Goal: Book appointment/travel/reservation

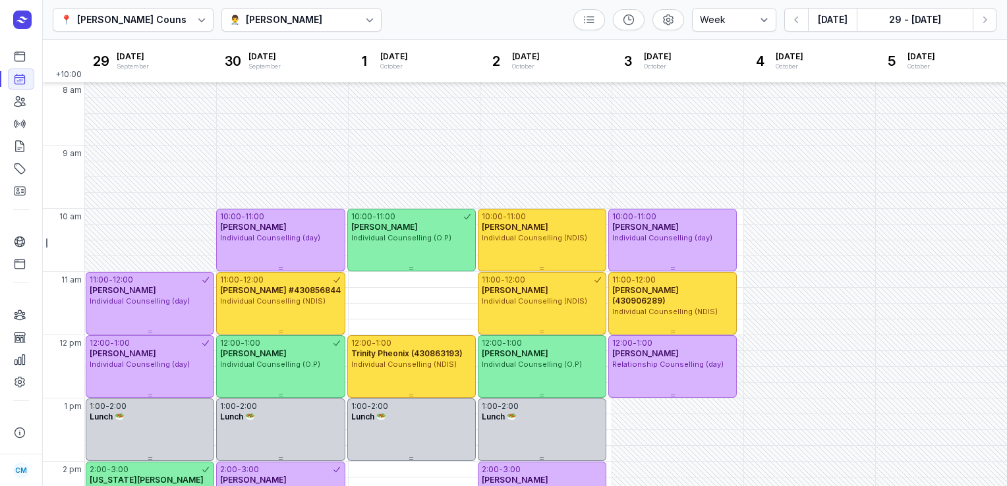
select select "week"
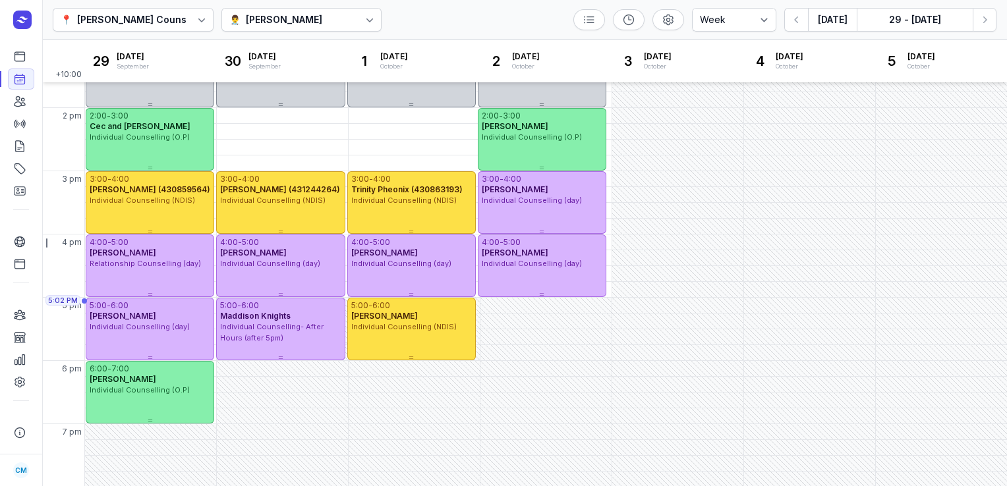
click at [984, 22] on icon "button" at bounding box center [984, 19] width 13 height 13
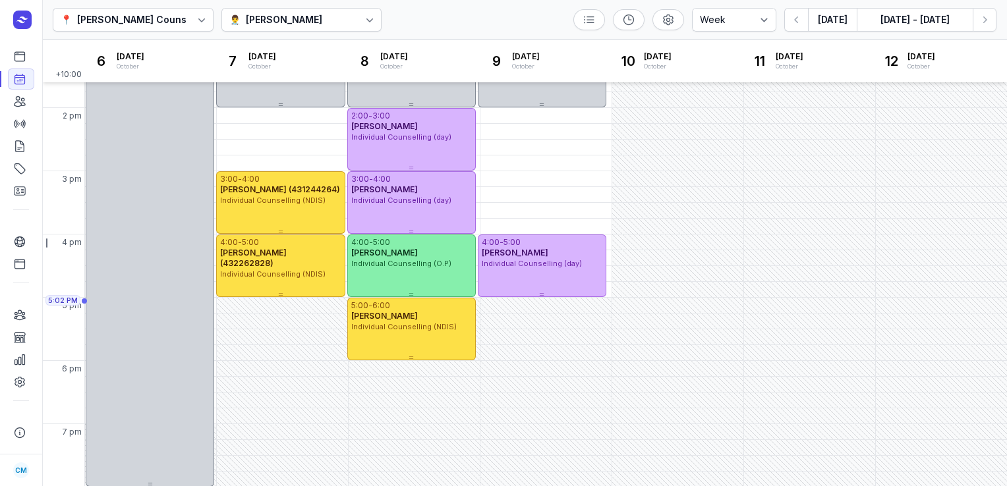
click at [984, 22] on icon "button" at bounding box center [984, 19] width 13 height 13
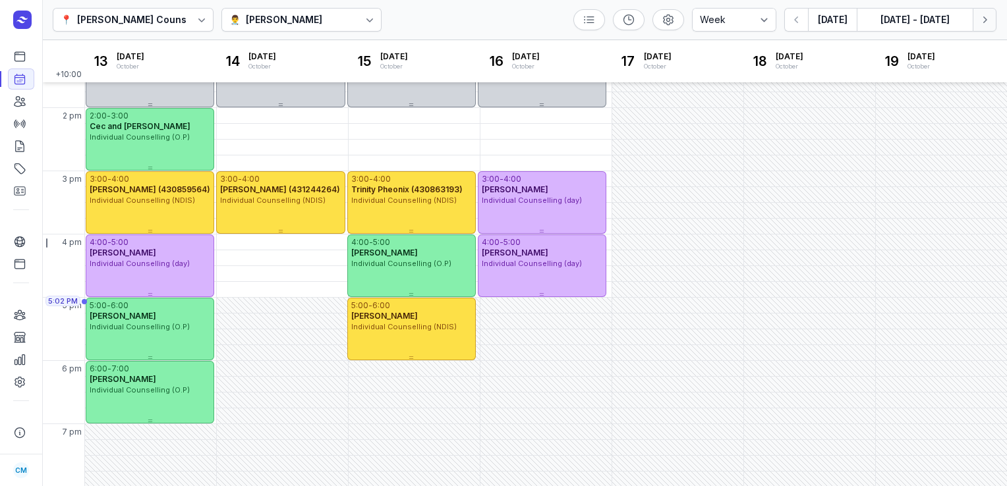
click at [989, 15] on icon "button" at bounding box center [984, 19] width 13 height 13
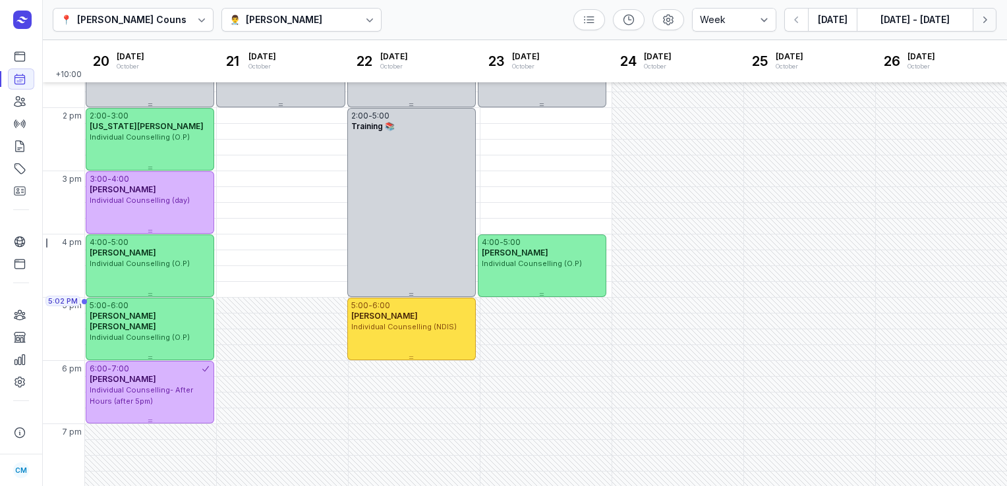
click at [989, 15] on icon "button" at bounding box center [984, 19] width 13 height 13
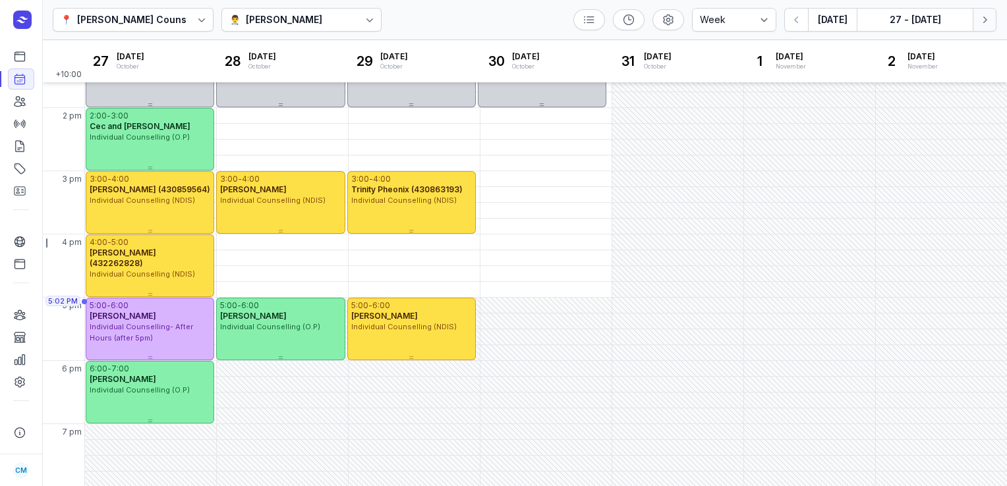
click at [989, 15] on icon "button" at bounding box center [984, 19] width 13 height 13
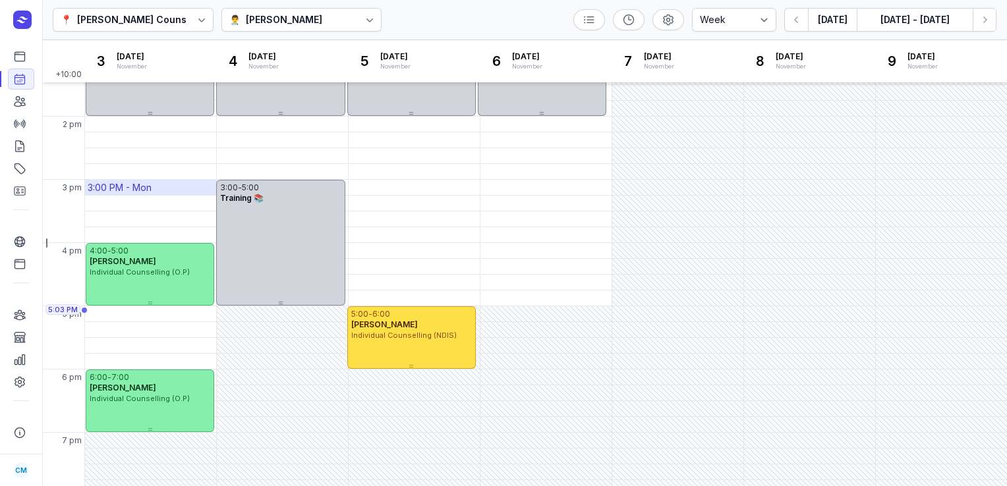
scroll to position [346, 0]
click at [989, 26] on button "Next week" at bounding box center [985, 20] width 24 height 24
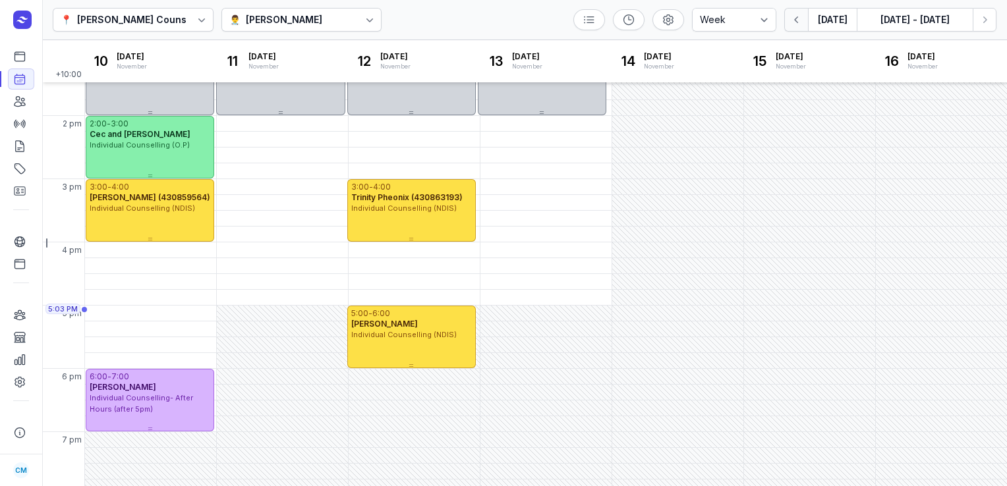
click at [803, 22] on icon "button" at bounding box center [796, 19] width 13 height 13
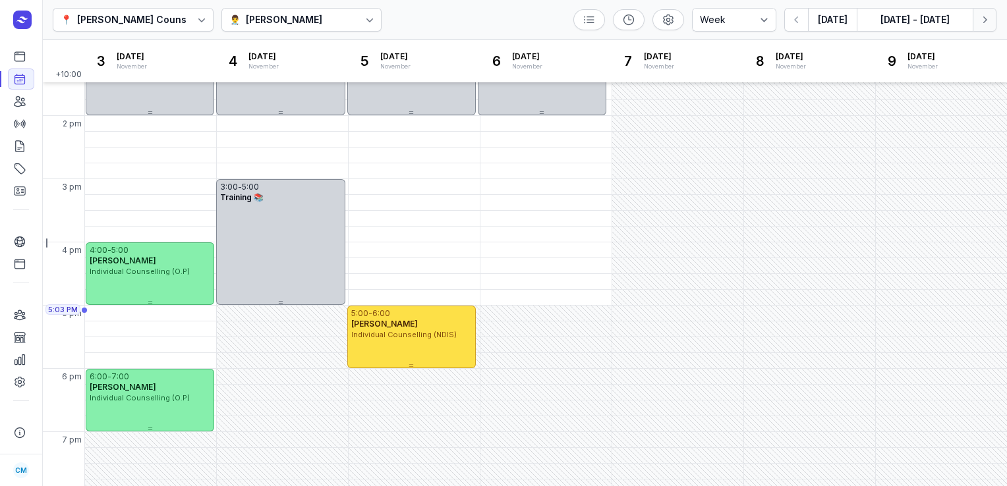
click at [984, 21] on icon "button" at bounding box center [986, 19] width 4 height 7
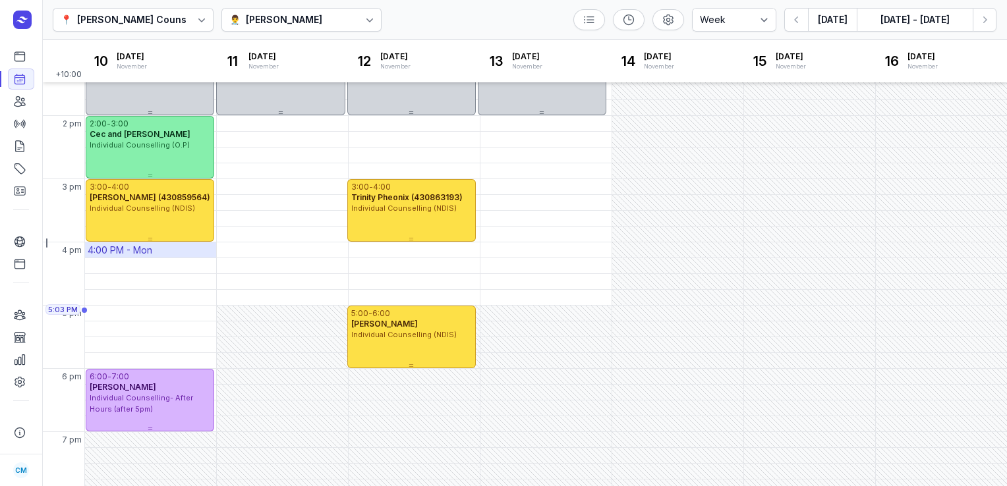
click at [175, 254] on div "4:00 PM - Mon" at bounding box center [150, 250] width 131 height 15
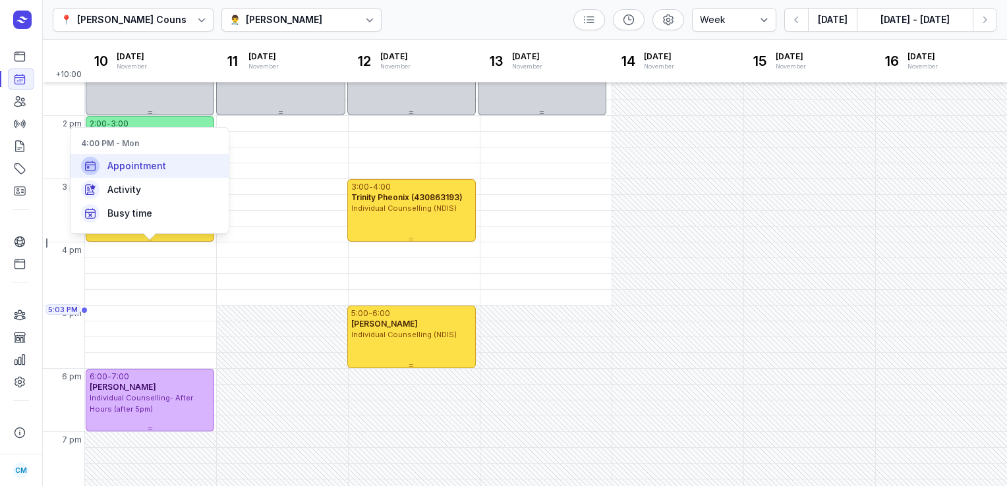
click at [185, 167] on div "Appointment" at bounding box center [150, 166] width 158 height 24
select select
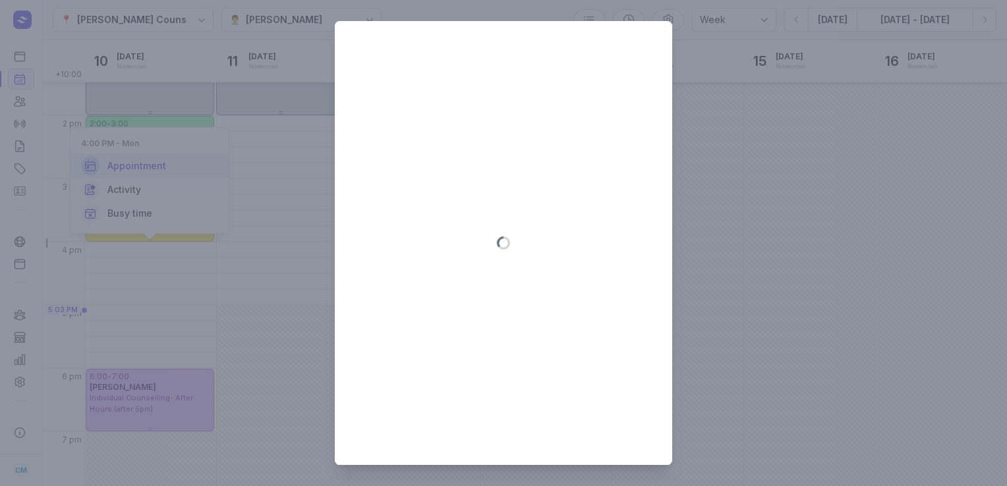
type input "[DATE]"
select select "16:00"
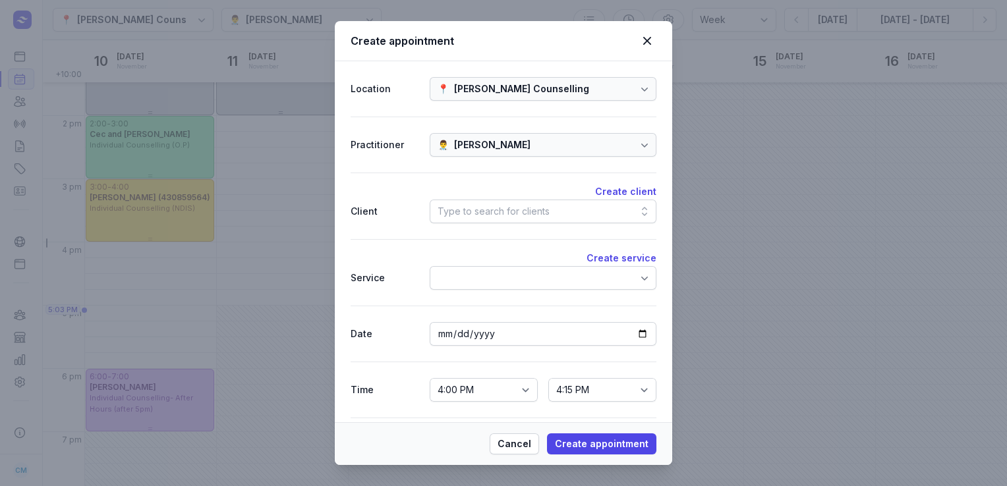
click at [479, 205] on div "Type to search for clients" at bounding box center [494, 212] width 112 height 16
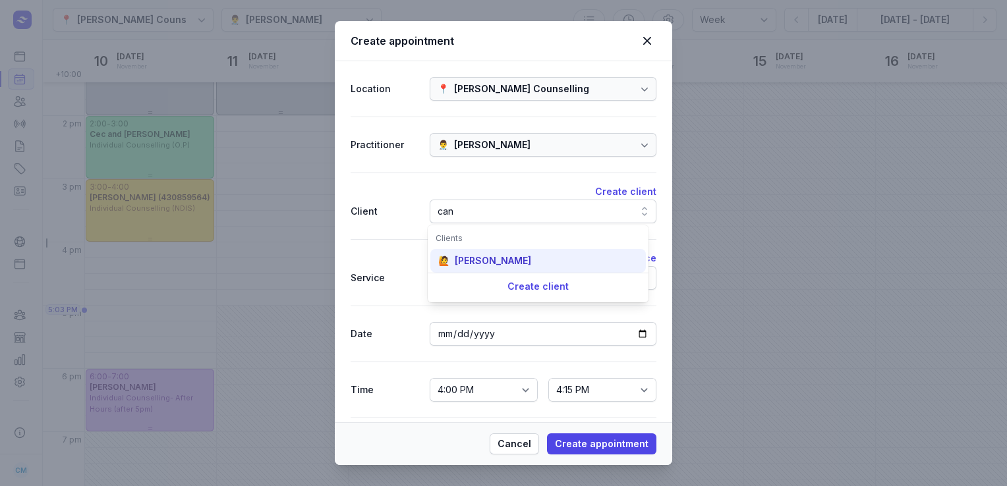
type input "can"
click at [480, 268] on div "[PERSON_NAME]" at bounding box center [493, 260] width 76 height 13
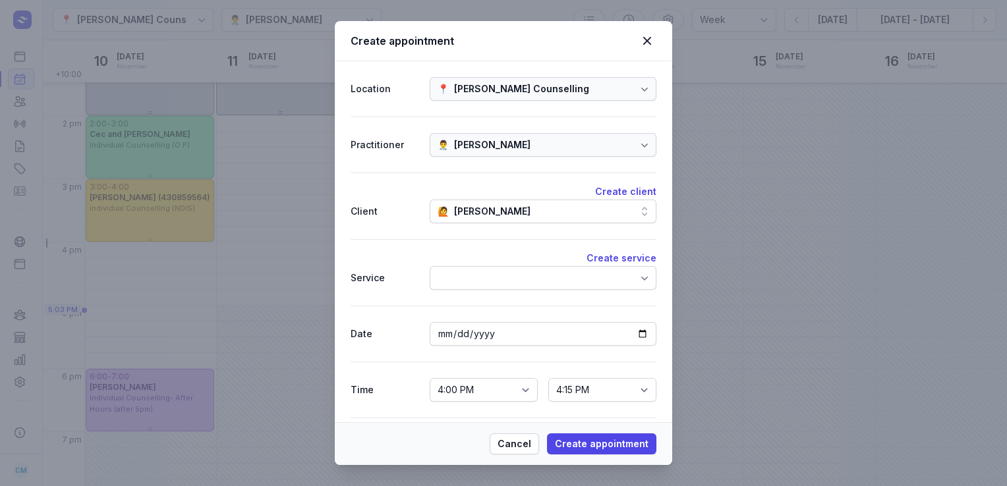
click at [481, 270] on div at bounding box center [543, 278] width 227 height 24
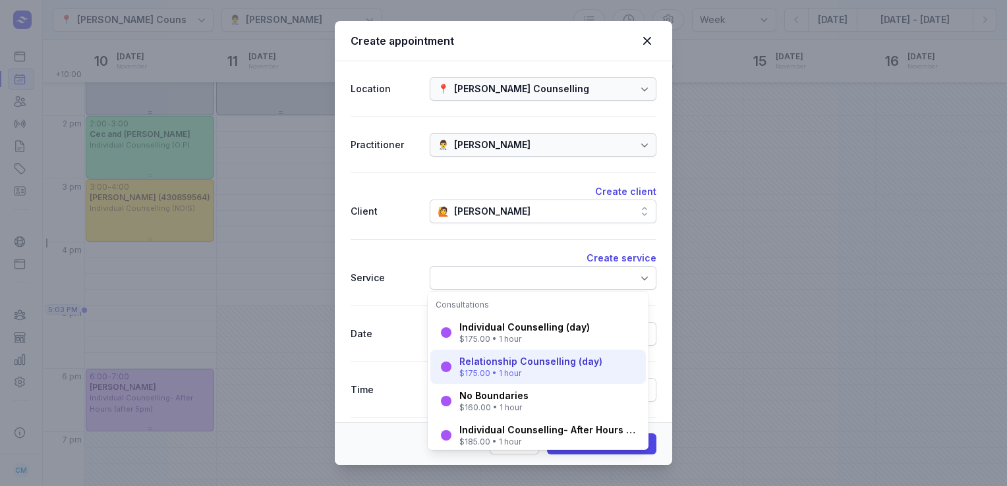
click at [483, 370] on div "$175.00 • 1 hour" at bounding box center [530, 373] width 143 height 11
select select "17:00"
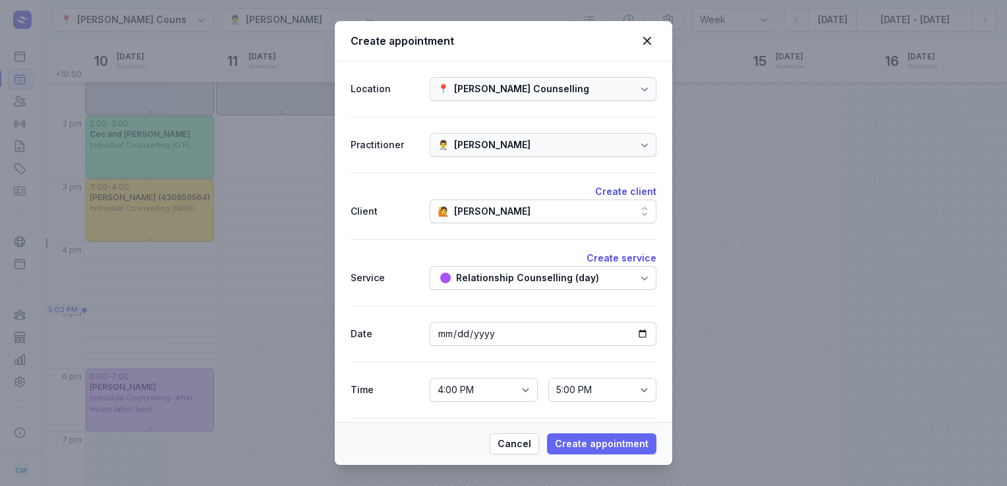
click at [581, 438] on span "Create appointment" at bounding box center [602, 444] width 94 height 16
select select
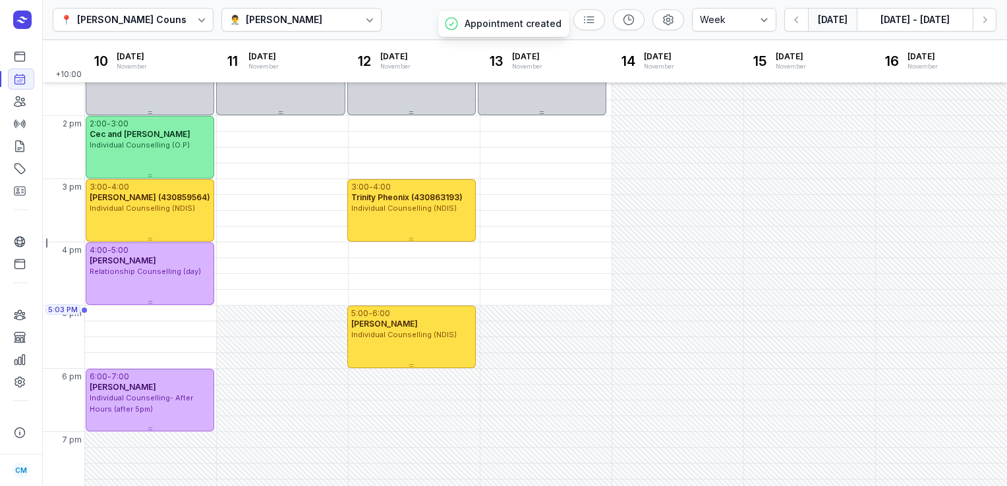
click at [828, 22] on button "[DATE]" at bounding box center [832, 20] width 49 height 24
